Goal: Task Accomplishment & Management: Manage account settings

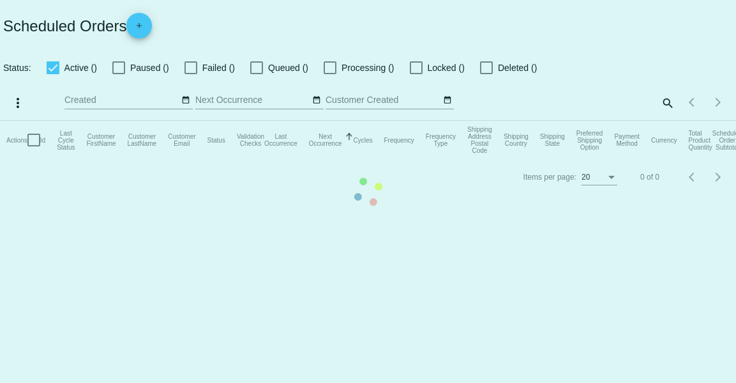
checkbox input "true"
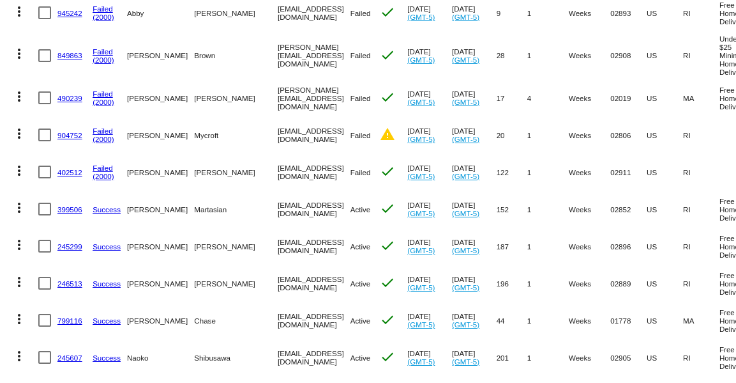
scroll to position [268, 0]
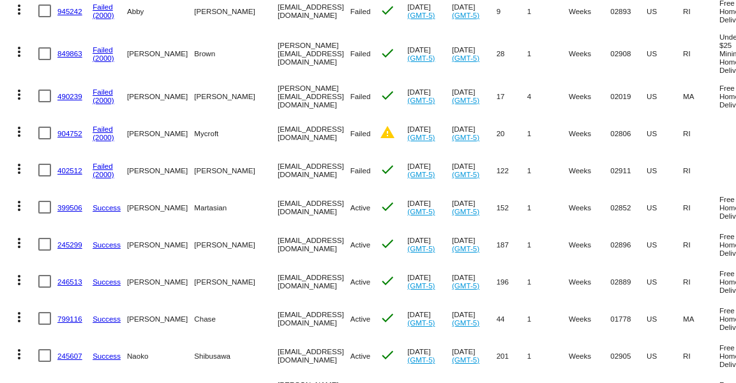
click at [66, 129] on link "904752" at bounding box center [69, 133] width 25 height 8
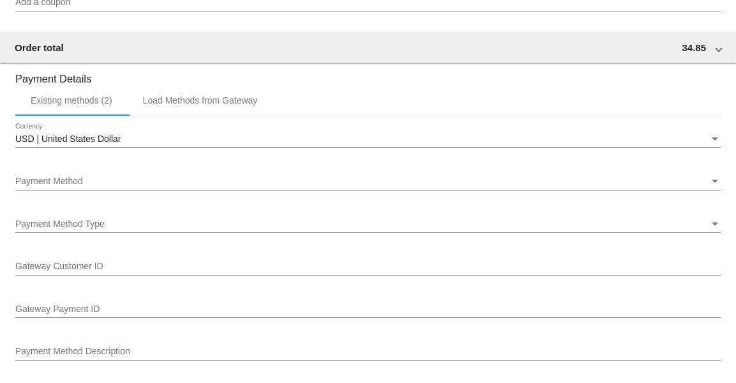
scroll to position [1225, 0]
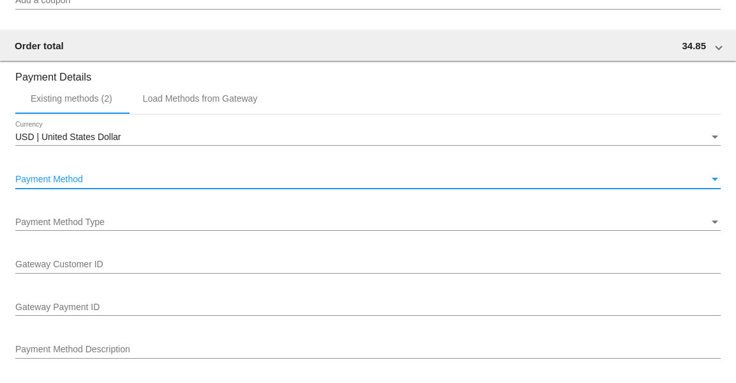
click at [219, 180] on div "Payment Method" at bounding box center [362, 179] width 694 height 10
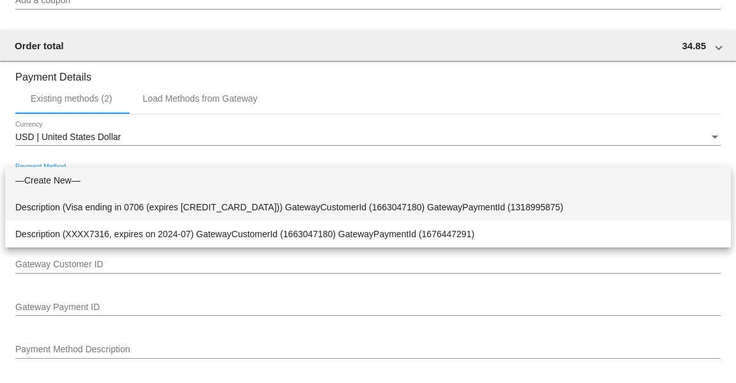
click at [224, 208] on span "Description (Visa ending in 0706 (expires [CREDIT_CARD_DATA])) GatewayCustomerI…" at bounding box center [368, 206] width 706 height 27
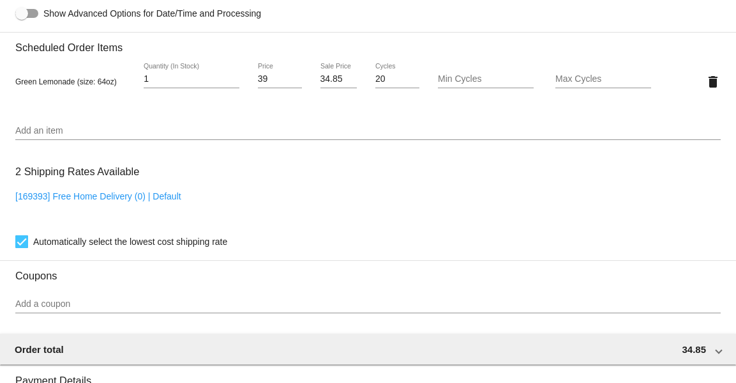
scroll to position [1229, 0]
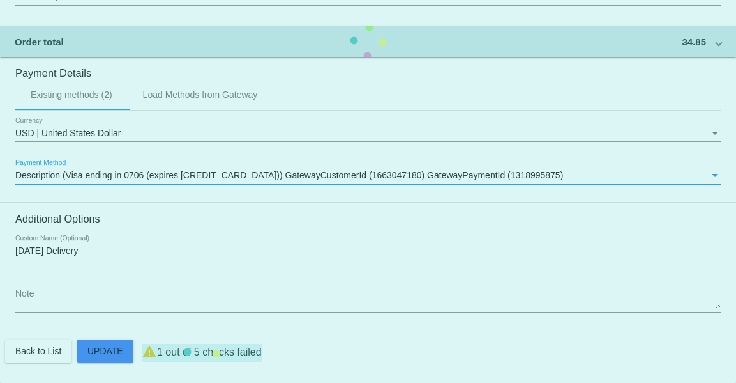
scroll to position [1202, 0]
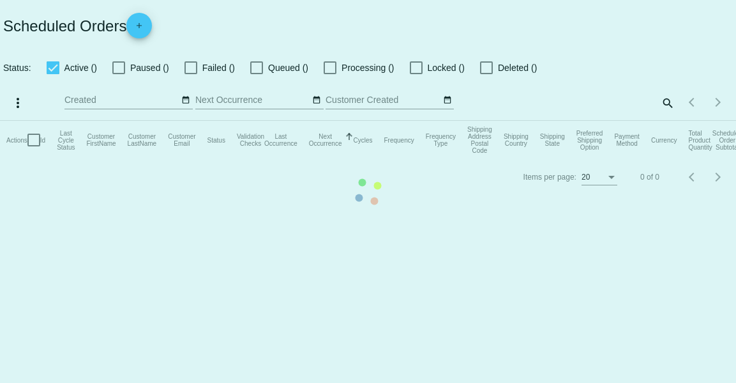
checkbox input "true"
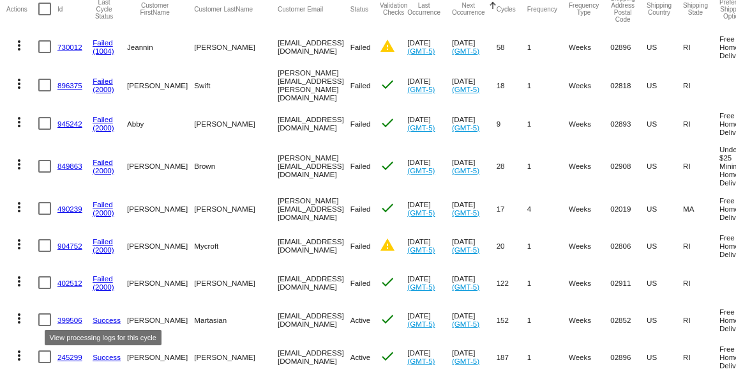
scroll to position [174, 0]
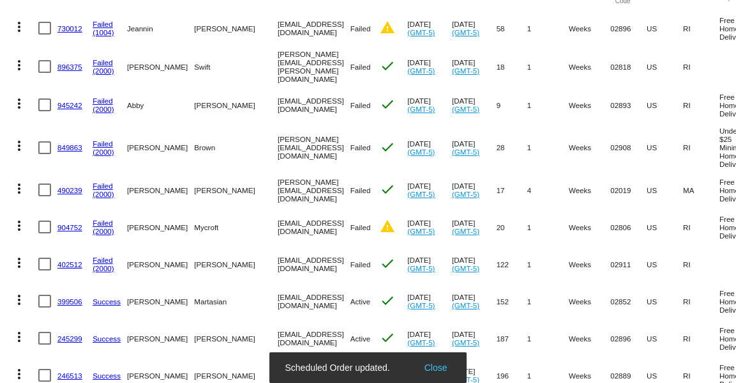
click at [17, 229] on mat-icon "more_vert" at bounding box center [18, 225] width 15 height 15
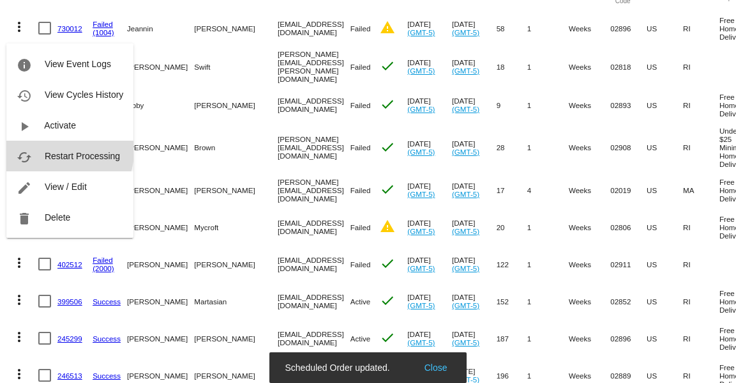
click at [61, 151] on span "Restart Processing" at bounding box center [82, 156] width 75 height 10
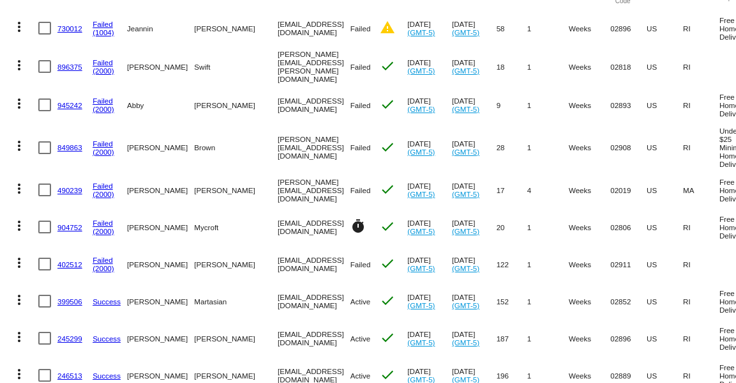
click at [64, 146] on link "849863" at bounding box center [69, 147] width 25 height 8
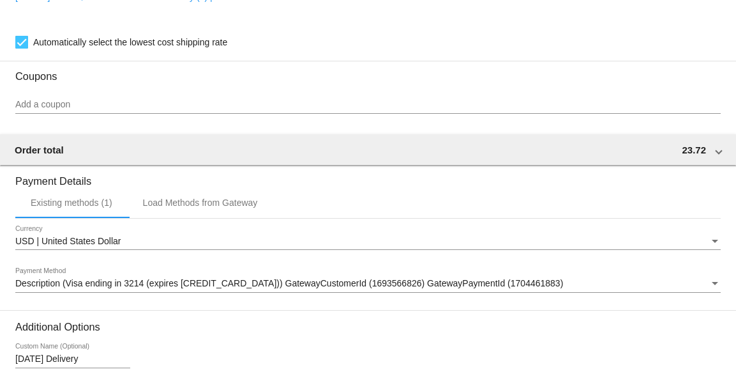
scroll to position [1145, 0]
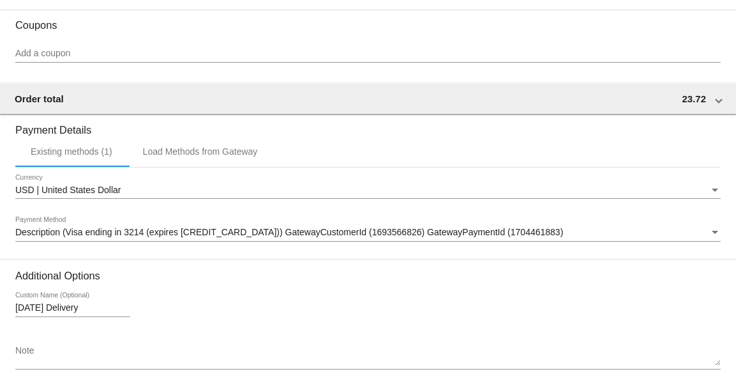
click at [259, 233] on span "Description (Visa ending in 3214 (expires [CREDIT_CARD_DATA])) GatewayCustomerI…" at bounding box center [289, 232] width 548 height 10
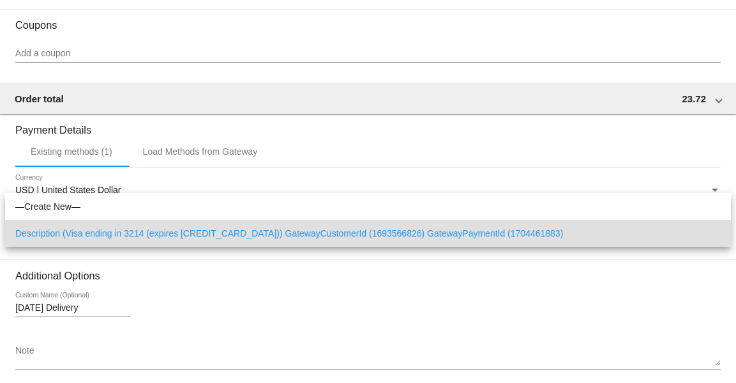
click at [262, 292] on div at bounding box center [368, 191] width 736 height 383
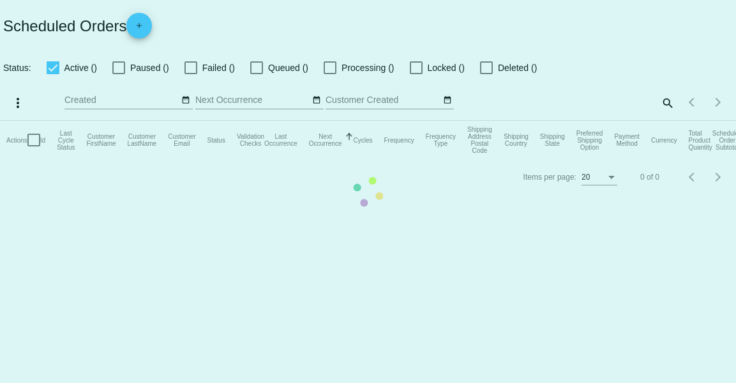
checkbox input "true"
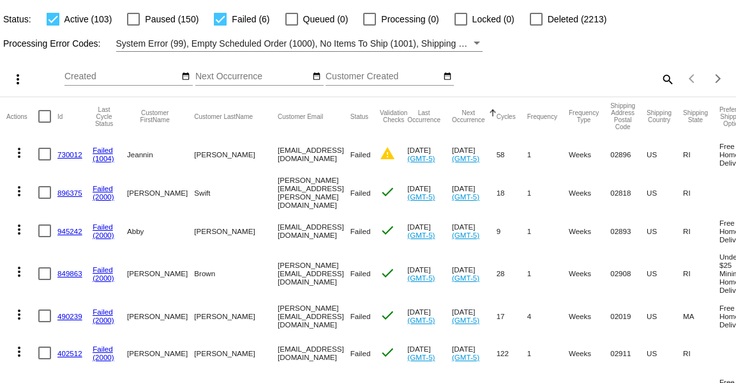
scroll to position [51, 0]
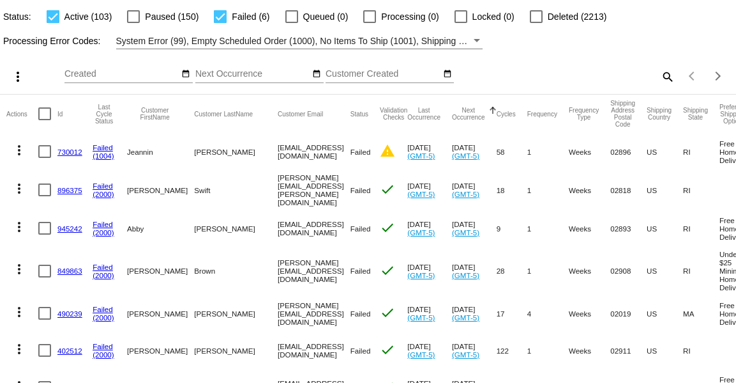
click at [63, 192] on link "896375" at bounding box center [69, 190] width 25 height 8
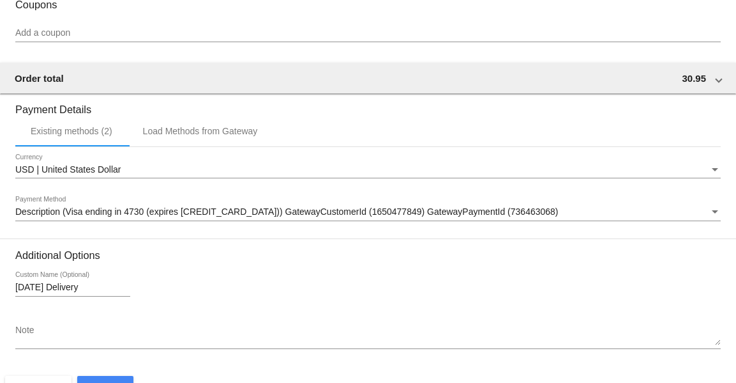
scroll to position [1273, 0]
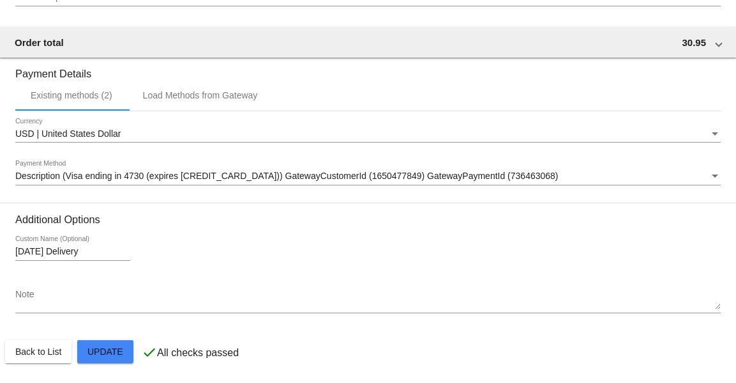
click at [269, 186] on div "Description (Visa ending in 4730 (expires [CREDIT_CARD_DATA])) GatewayCustomerI…" at bounding box center [368, 178] width 706 height 36
click at [271, 179] on span "Description (Visa ending in 4730 (expires [CREDIT_CARD_DATA])) GatewayCustomerI…" at bounding box center [286, 176] width 543 height 10
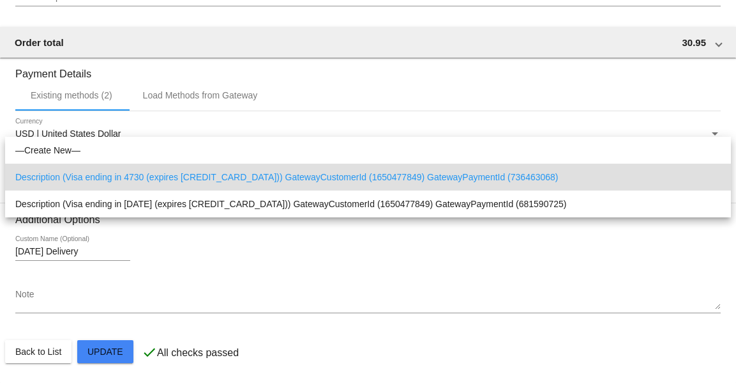
click at [280, 231] on div at bounding box center [368, 191] width 736 height 383
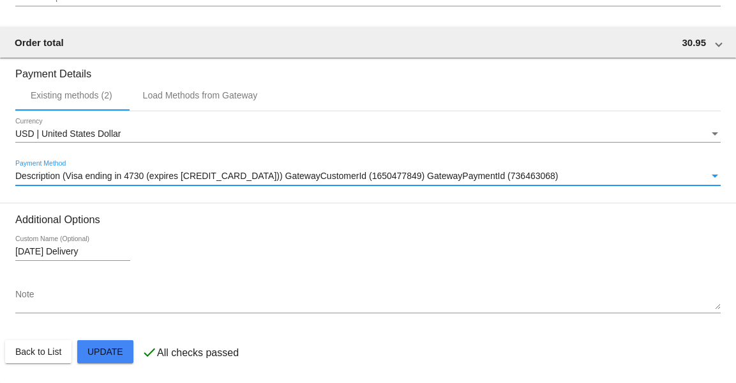
click at [273, 181] on span "Description (Visa ending in 4730 (expires [CREDIT_CARD_DATA])) GatewayCustomerI…" at bounding box center [286, 176] width 543 height 10
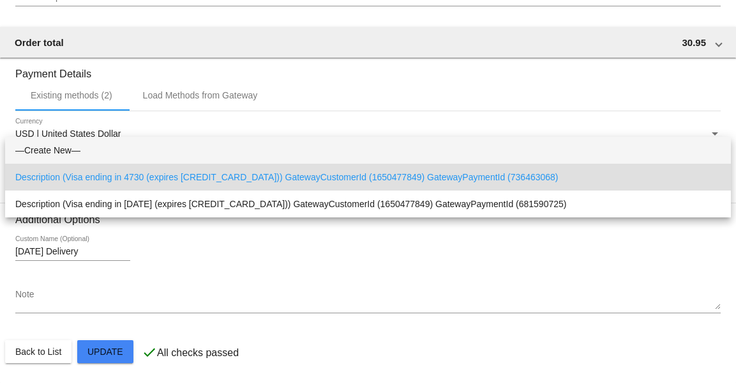
click at [53, 146] on span "—Create New—" at bounding box center [368, 150] width 706 height 27
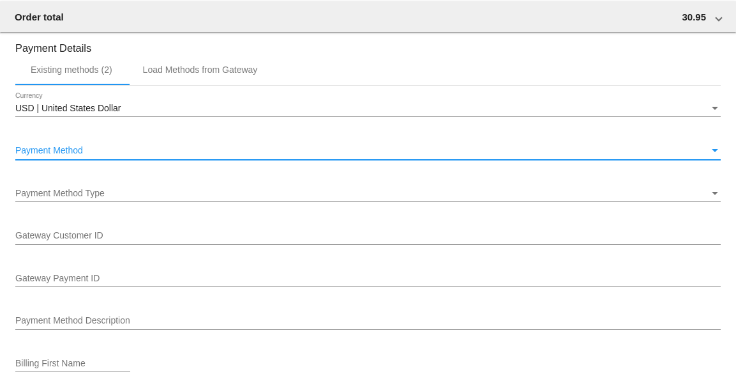
scroll to position [1301, 0]
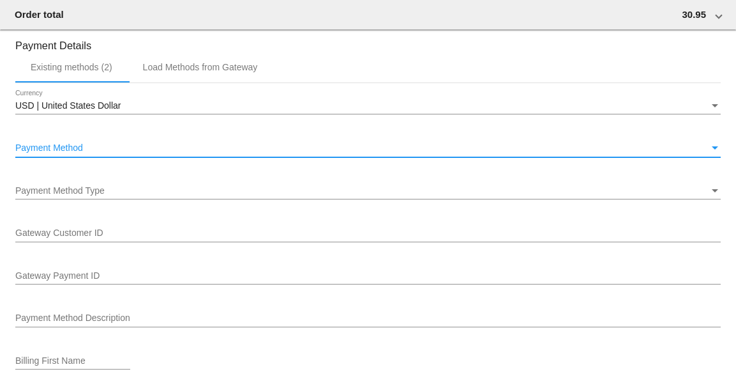
click at [223, 190] on div "Payment Method Type" at bounding box center [362, 191] width 694 height 10
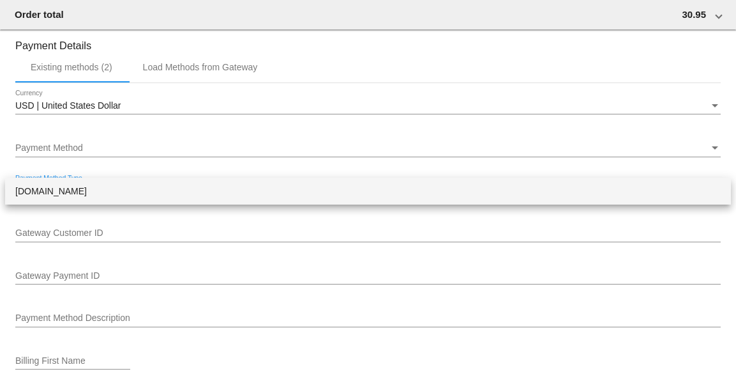
click at [223, 190] on span "[DOMAIN_NAME]" at bounding box center [368, 191] width 706 height 27
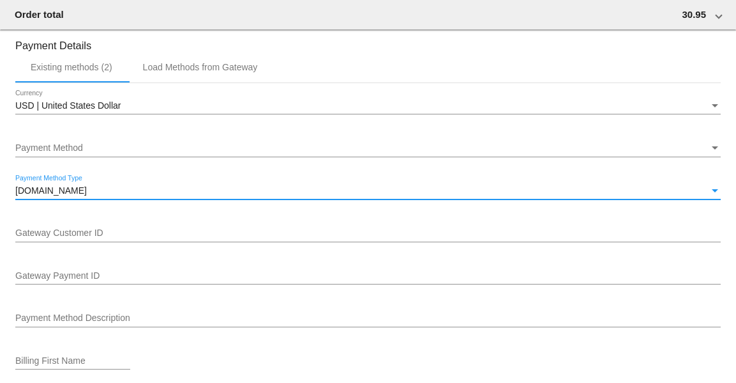
click at [211, 248] on div "Gateway Customer ID" at bounding box center [368, 235] width 706 height 36
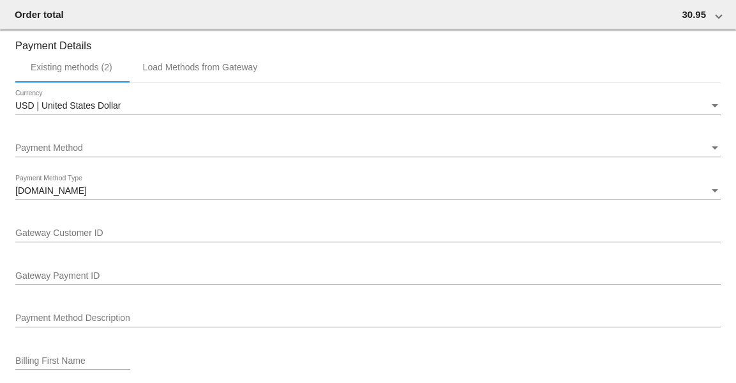
click at [199, 151] on div "Payment Method" at bounding box center [362, 148] width 694 height 10
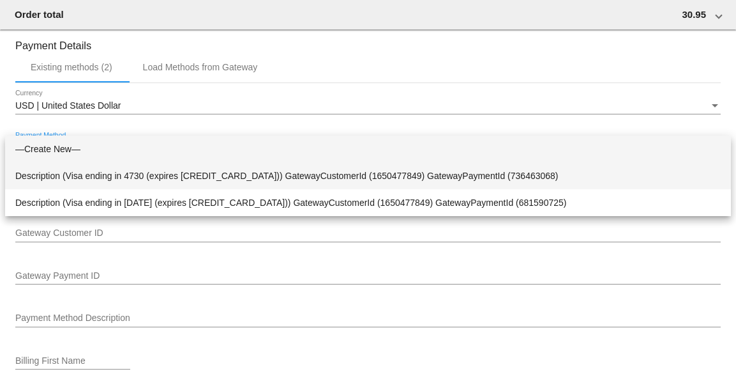
click at [202, 176] on span "Description (Visa ending in 4730 (expires [CREDIT_CARD_DATA])) GatewayCustomerI…" at bounding box center [368, 175] width 706 height 27
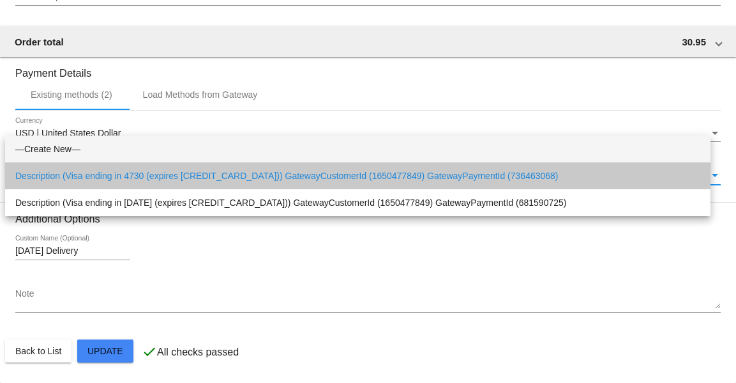
scroll to position [1275, 0]
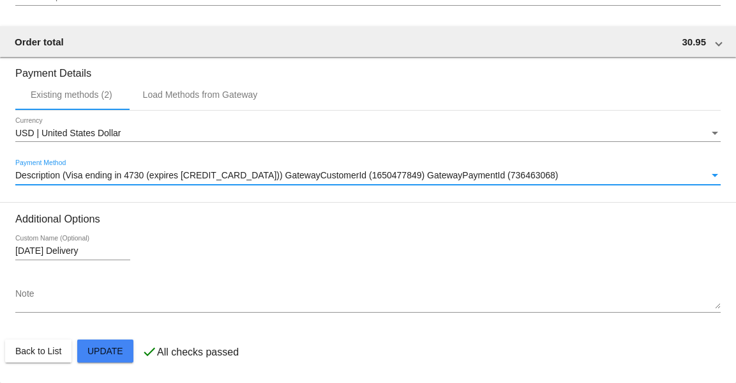
click at [42, 362] on mat-card-actions "Back to List Update" at bounding box center [368, 350] width 726 height 33
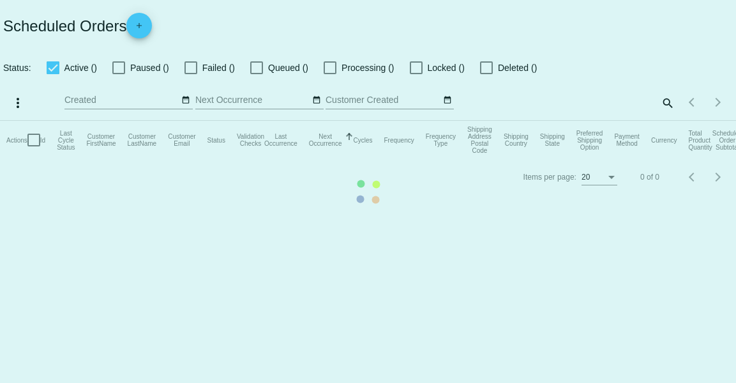
checkbox input "true"
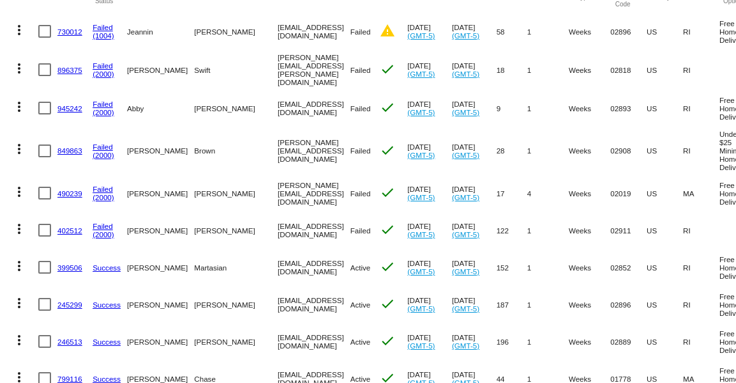
scroll to position [172, 0]
